Goal: Information Seeking & Learning: Learn about a topic

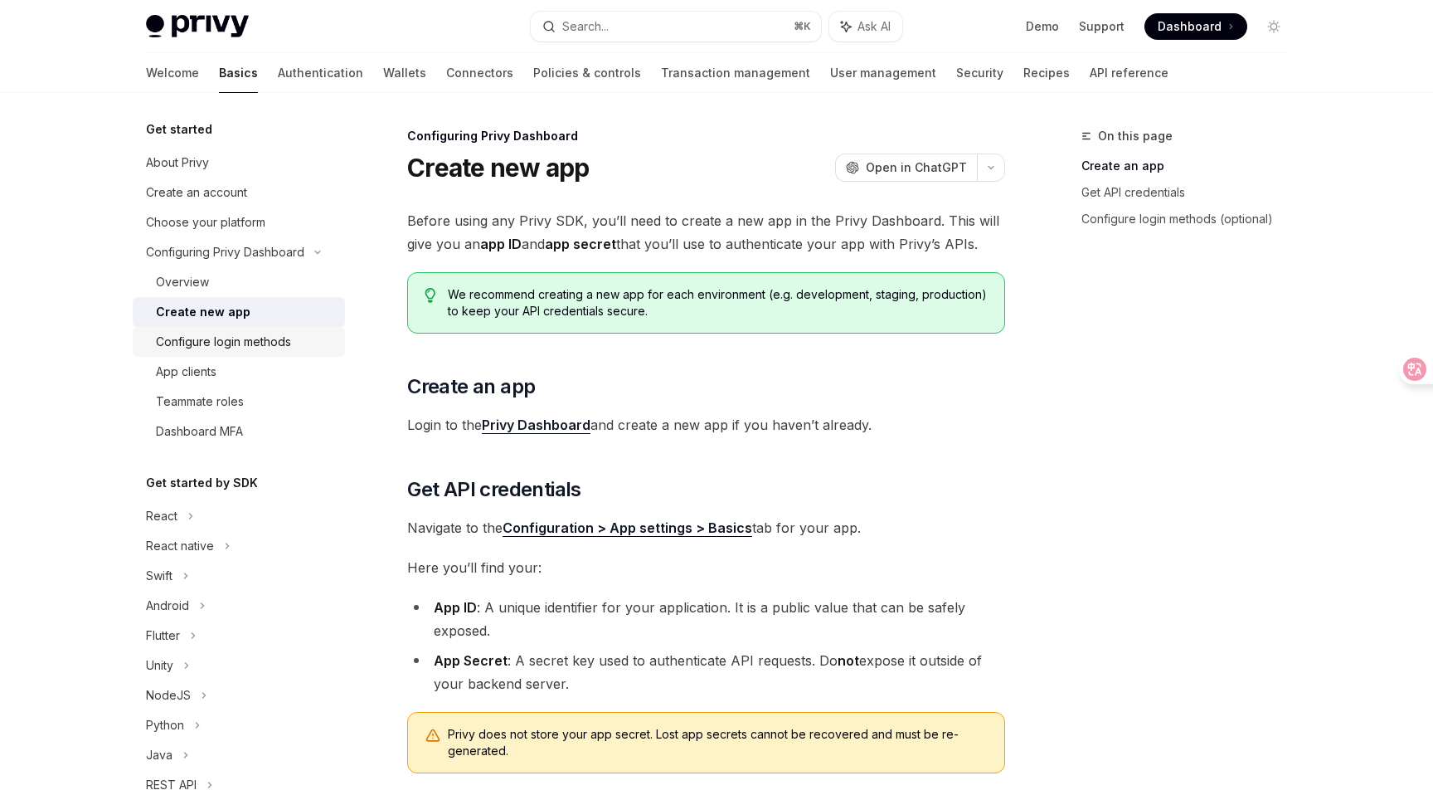
click at [238, 345] on div "Configure login methods" at bounding box center [223, 342] width 135 height 20
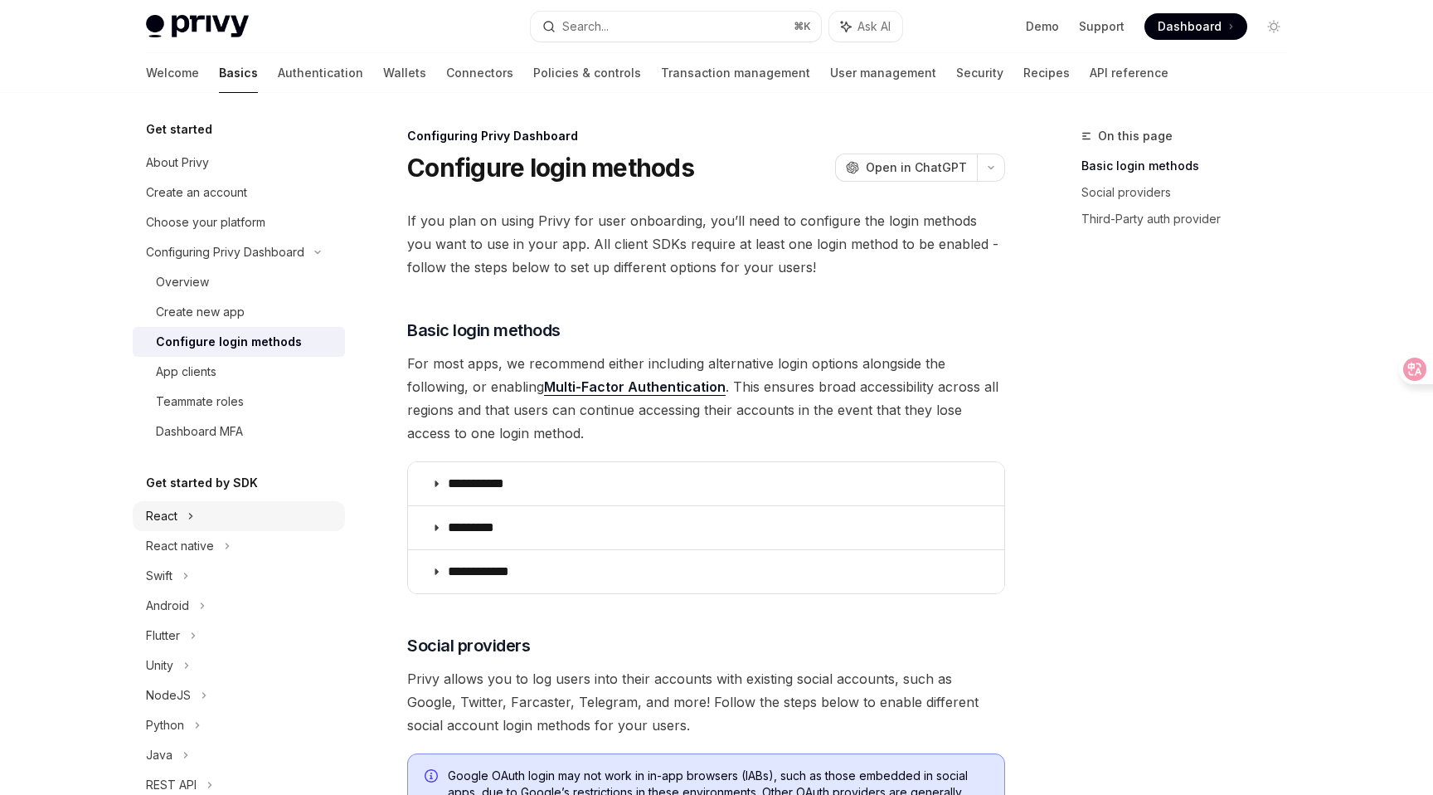
click at [178, 513] on div "React" at bounding box center [239, 516] width 212 height 30
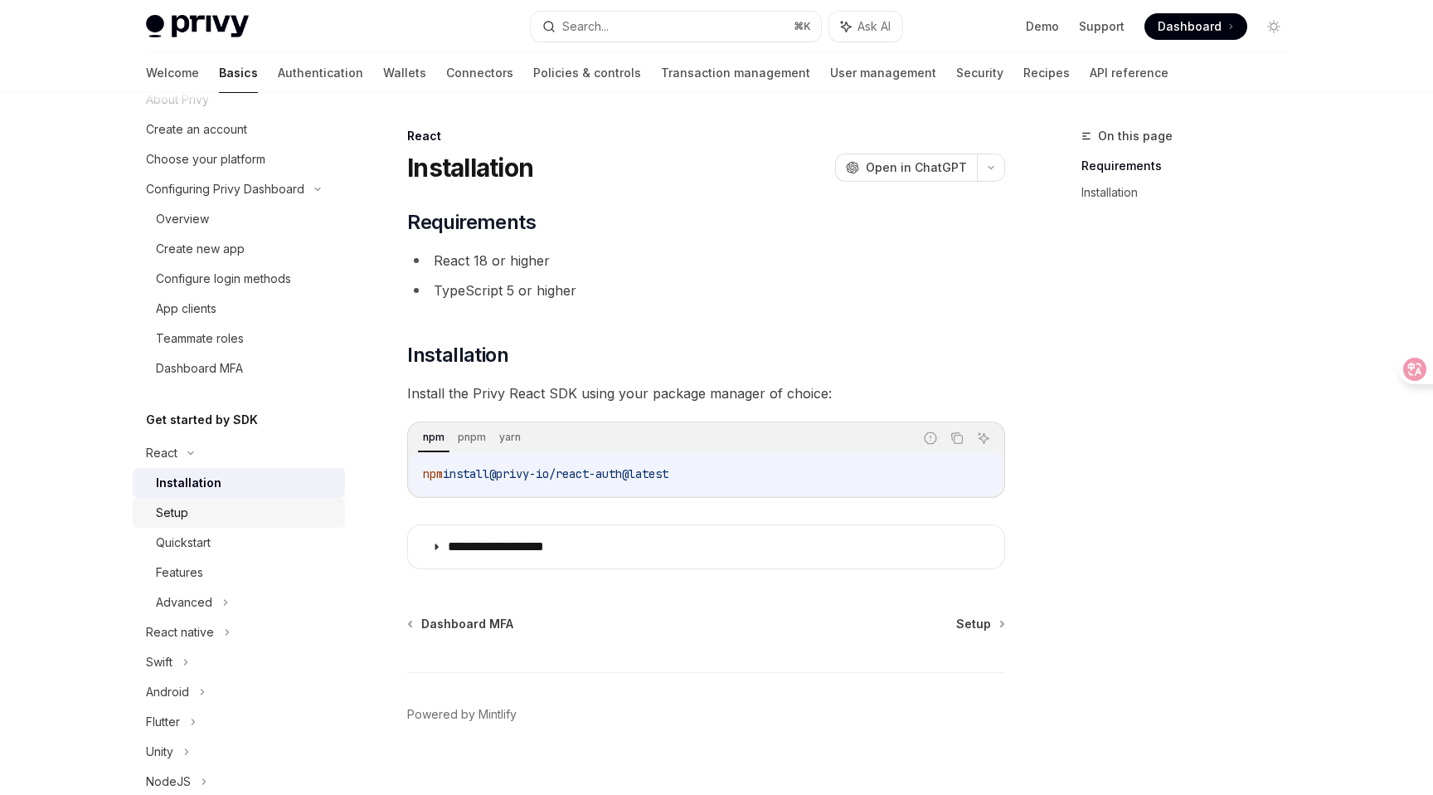
scroll to position [79, 0]
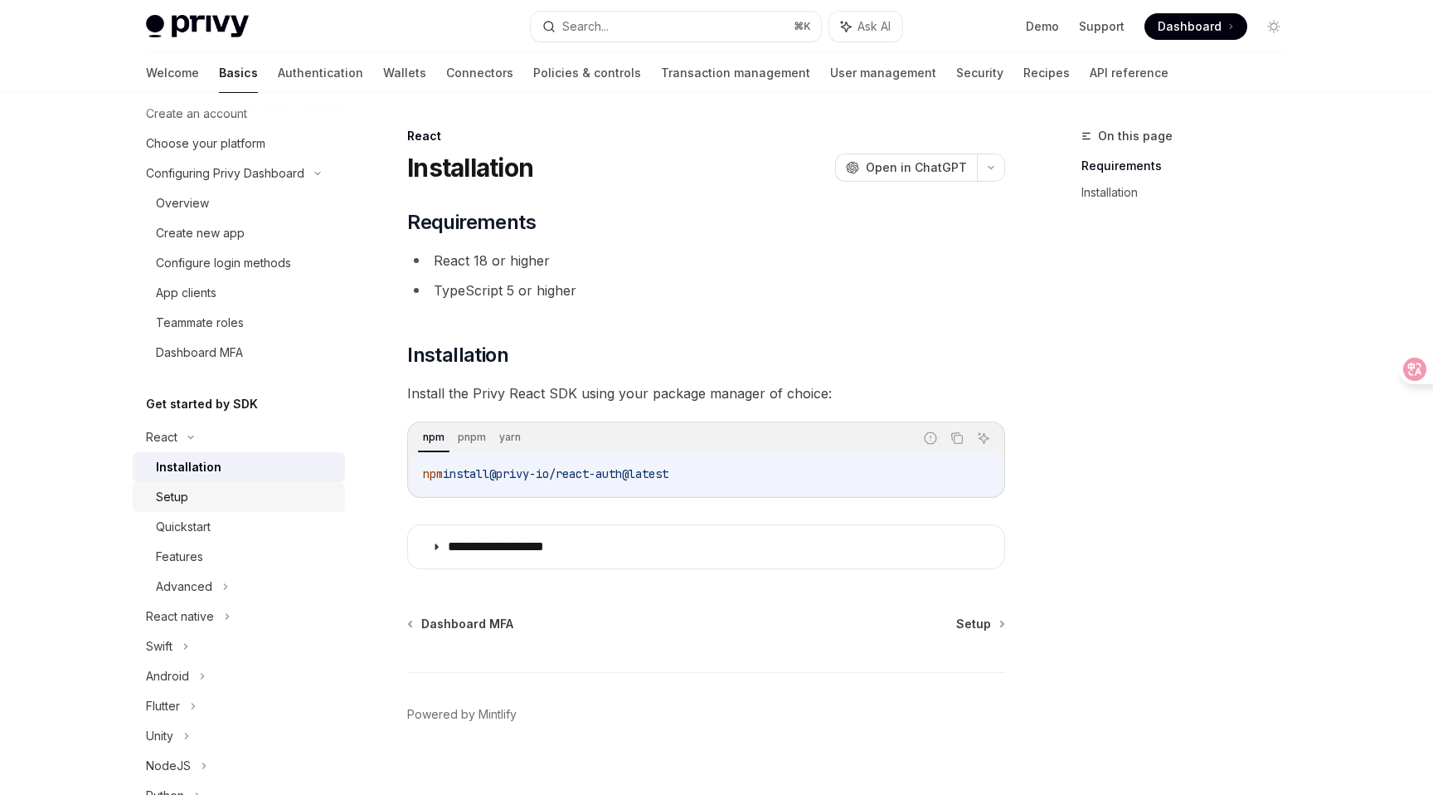
click at [258, 497] on div "Setup" at bounding box center [245, 497] width 179 height 20
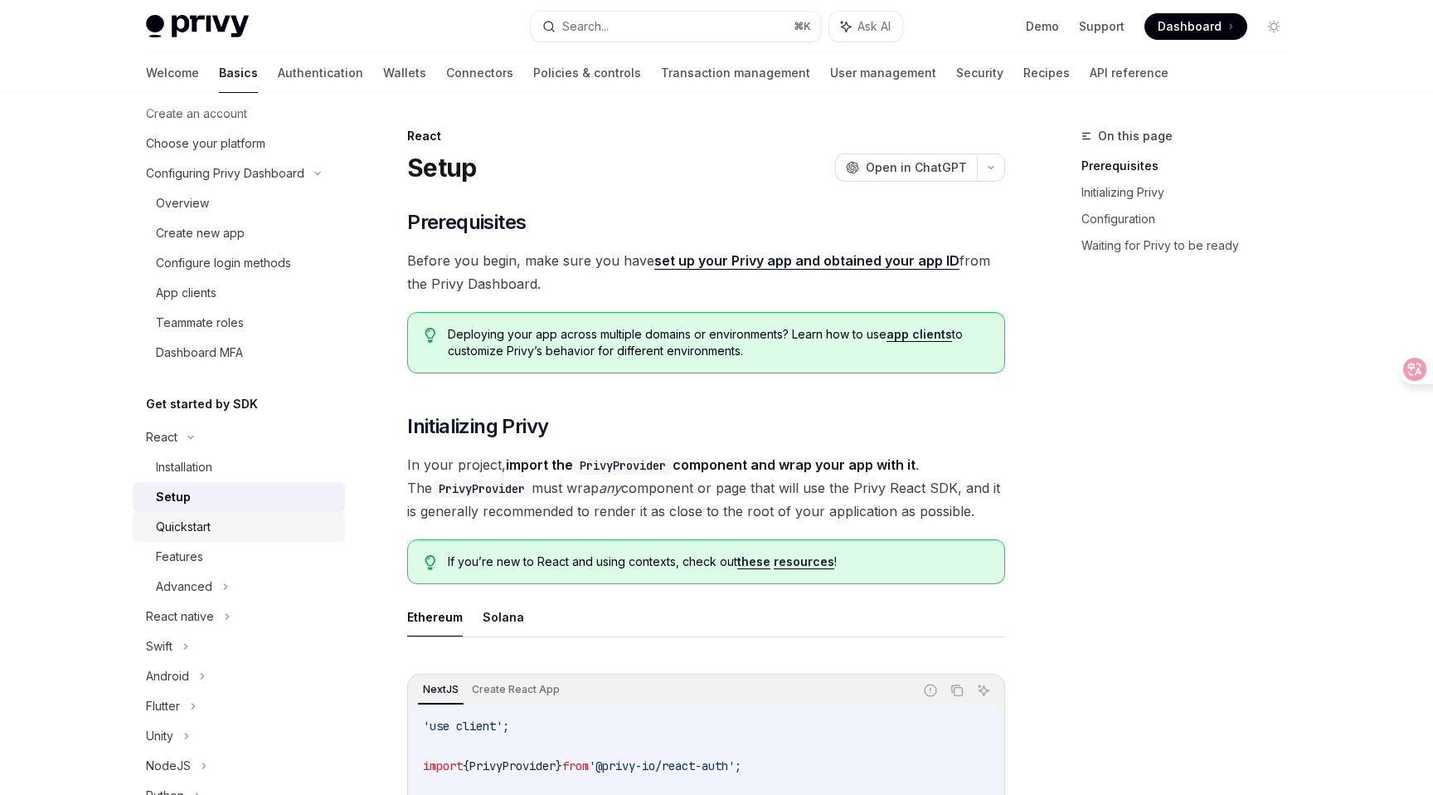
click at [238, 523] on div "Quickstart" at bounding box center [245, 527] width 179 height 20
type textarea "*"
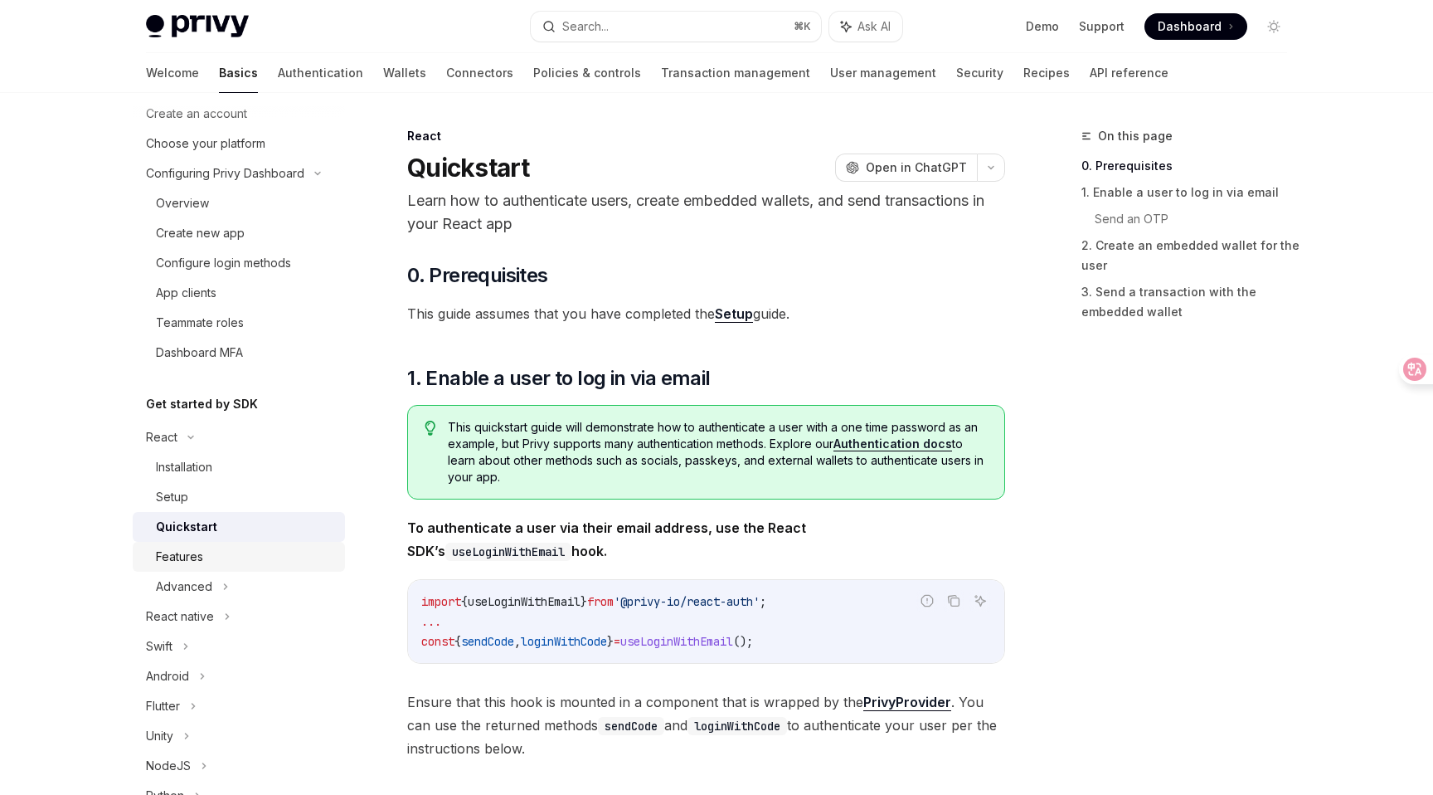
click at [230, 546] on link "Features" at bounding box center [239, 557] width 212 height 30
click at [218, 566] on div "Features" at bounding box center [245, 557] width 179 height 20
click at [219, 575] on div "Advanced" at bounding box center [239, 586] width 212 height 30
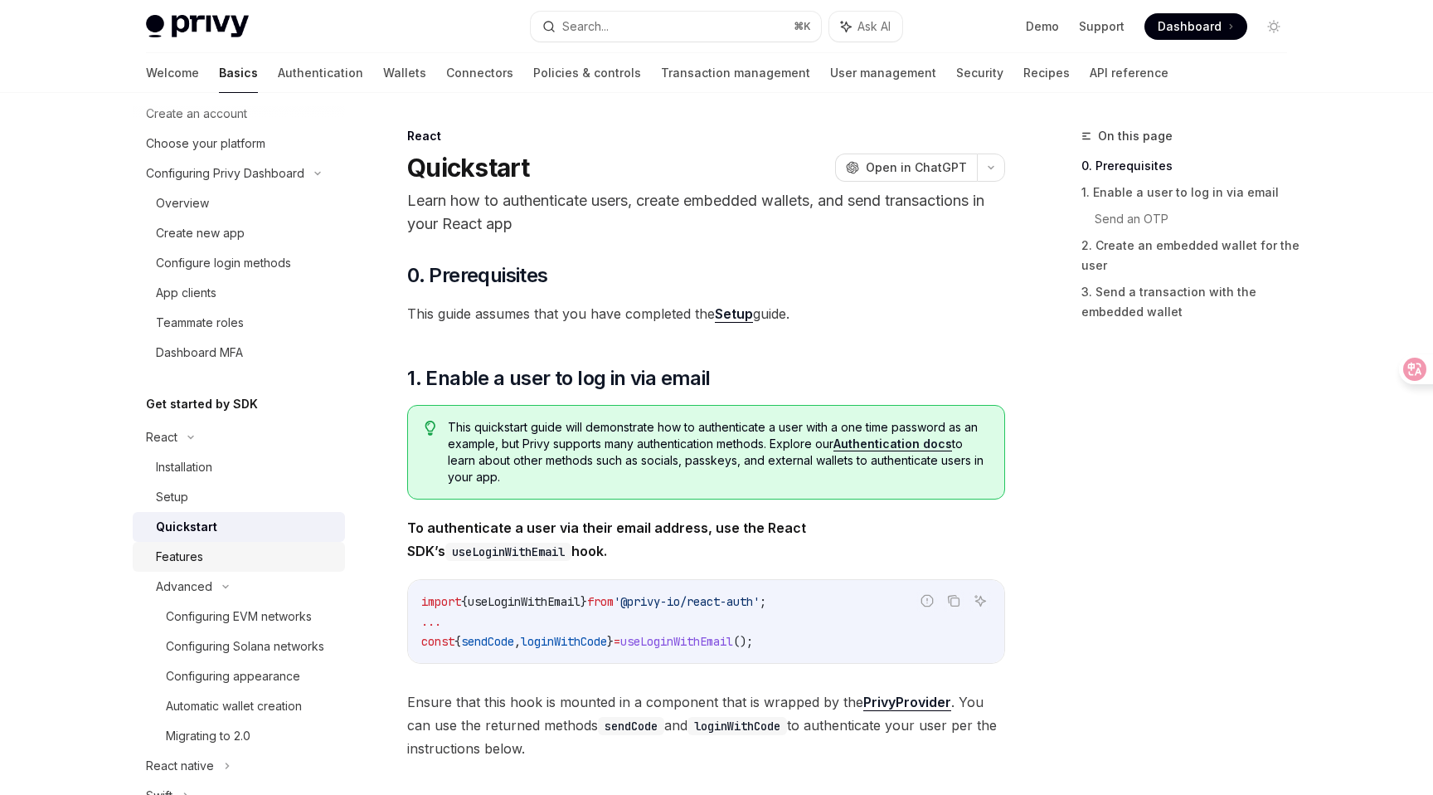
click at [221, 563] on div "Features" at bounding box center [245, 557] width 179 height 20
click at [221, 564] on div "Features" at bounding box center [245, 557] width 179 height 20
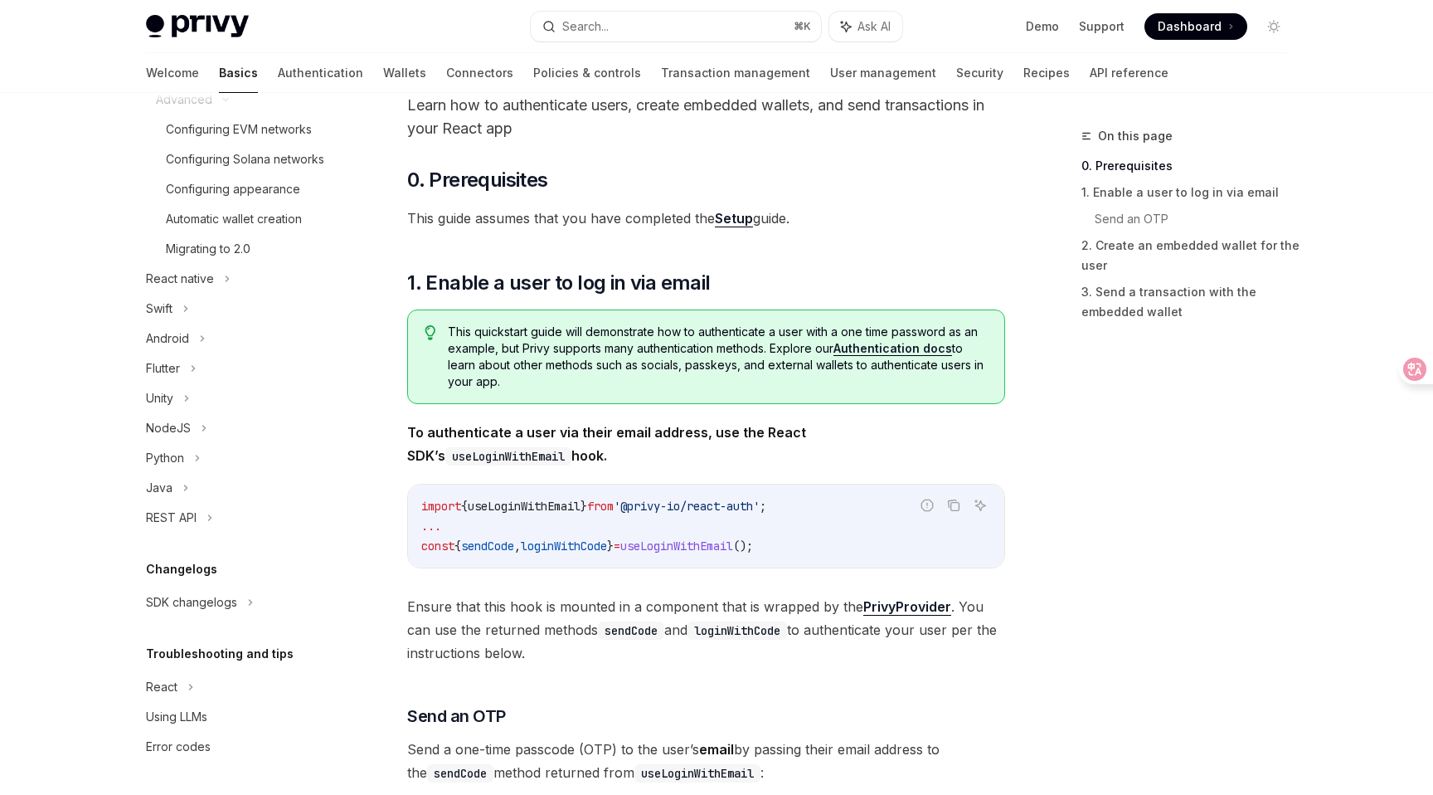
scroll to position [100, 0]
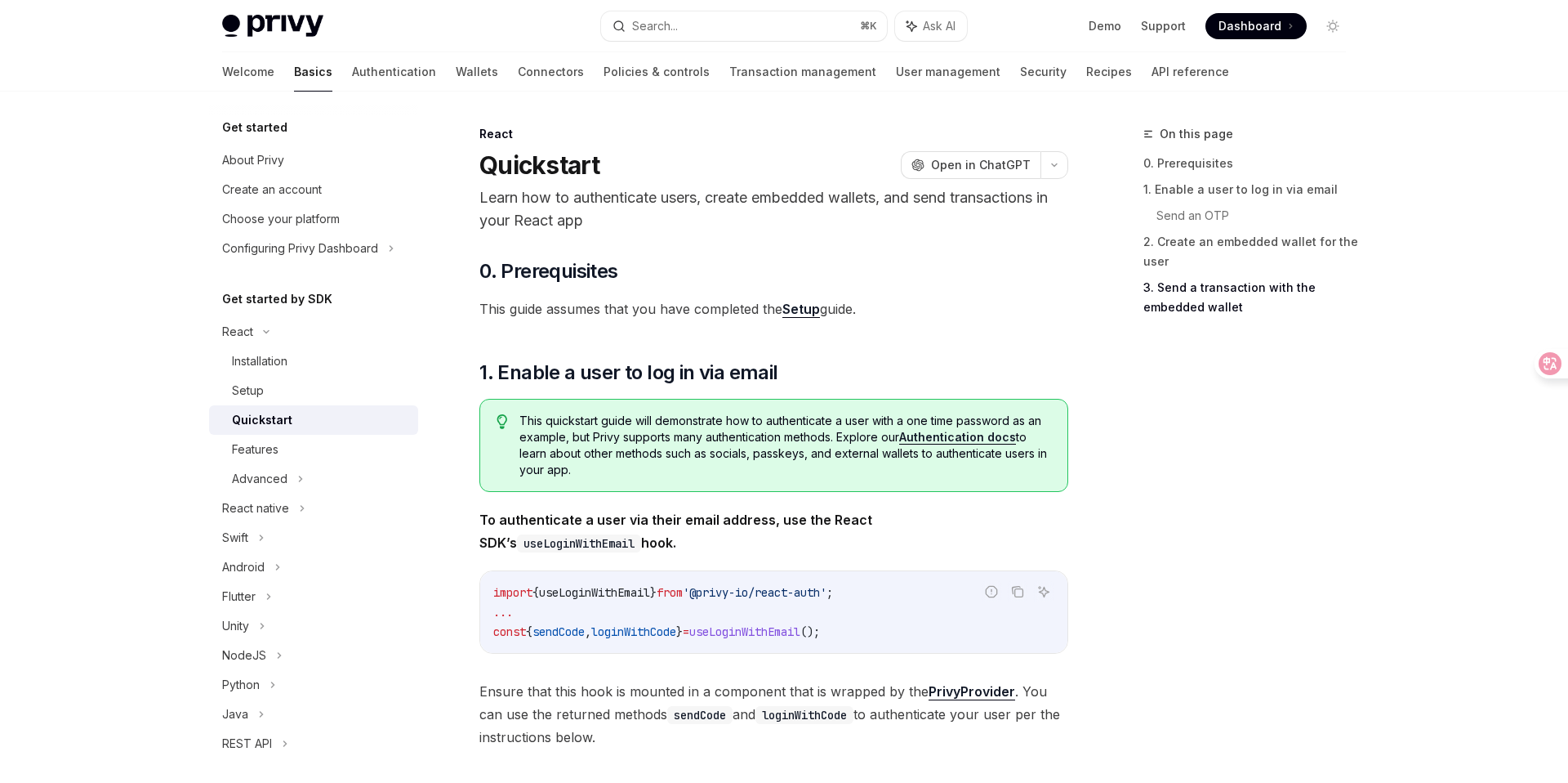
scroll to position [1592, 0]
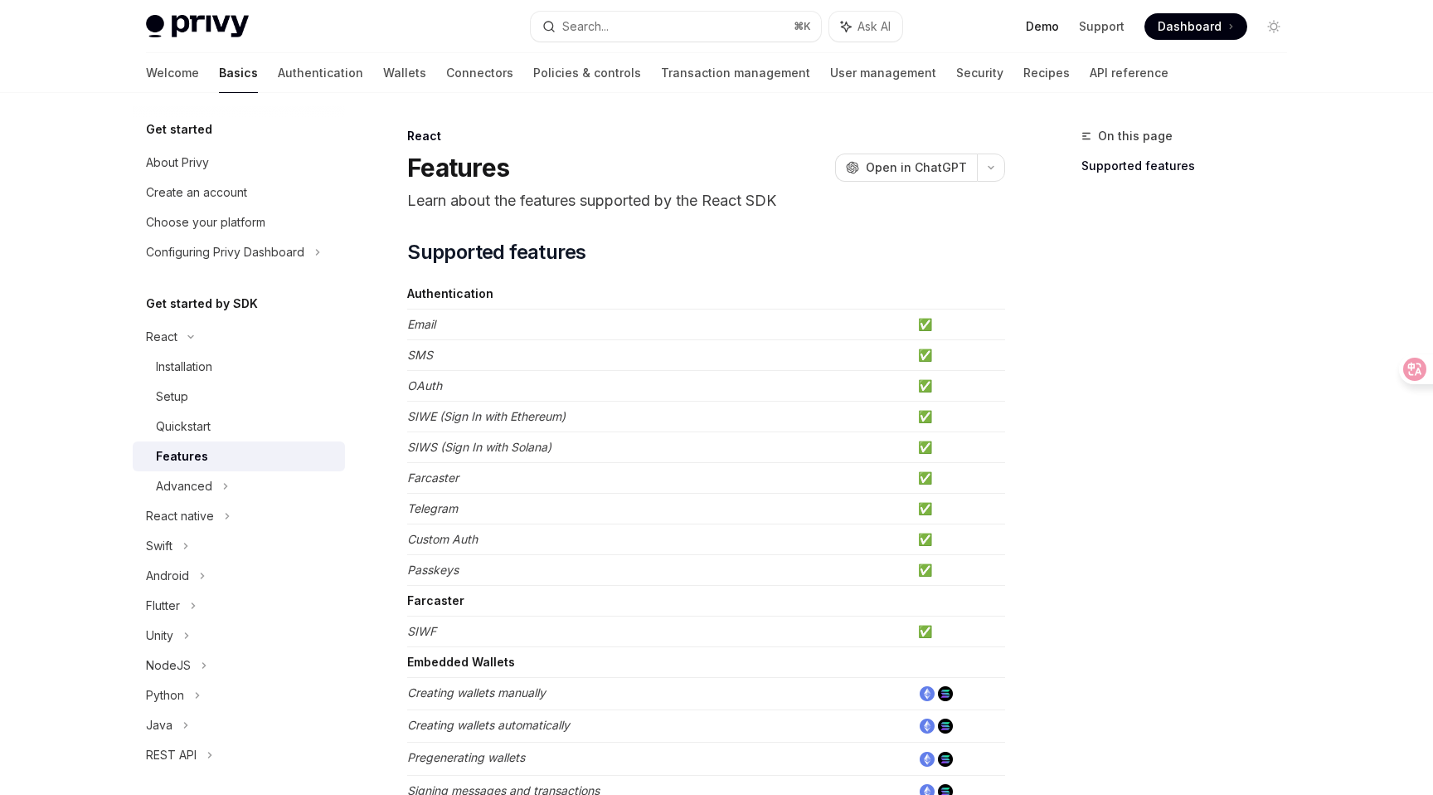
click at [1055, 31] on link "Demo" at bounding box center [1042, 26] width 33 height 17
